Goal: Use online tool/utility: Utilize a website feature to perform a specific function

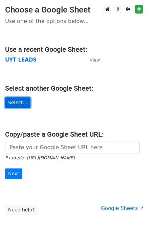
click at [20, 102] on link "Select..." at bounding box center [17, 102] width 25 height 10
click at [51, 118] on main "Choose a Google Sheet Use one of the options below... Use a recent Google Sheet…" at bounding box center [74, 110] width 148 height 210
click at [19, 54] on main "Choose a Google Sheet Use one of the options below... Use a recent Google Sheet…" at bounding box center [74, 110] width 148 height 210
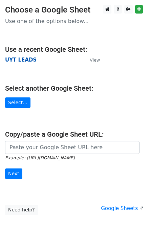
click at [24, 61] on strong "UYT LEADS" at bounding box center [20, 60] width 31 height 6
